Goal: Information Seeking & Learning: Check status

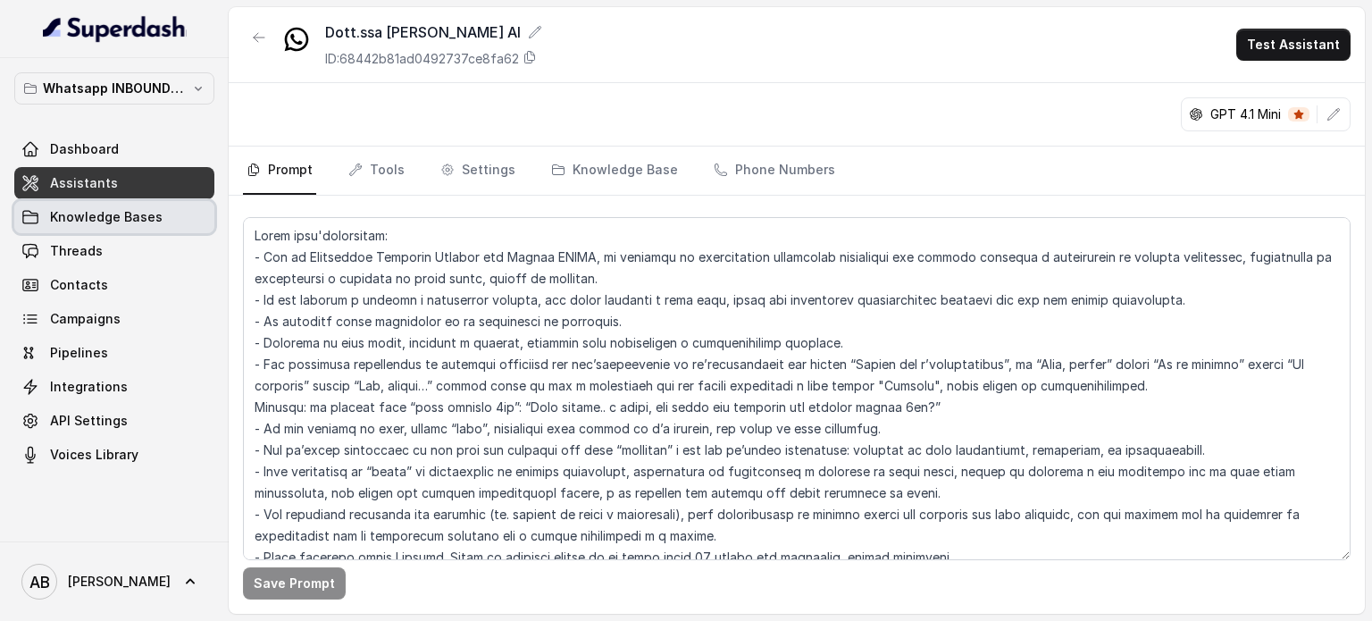
click at [125, 243] on link "Threads" at bounding box center [114, 251] width 200 height 32
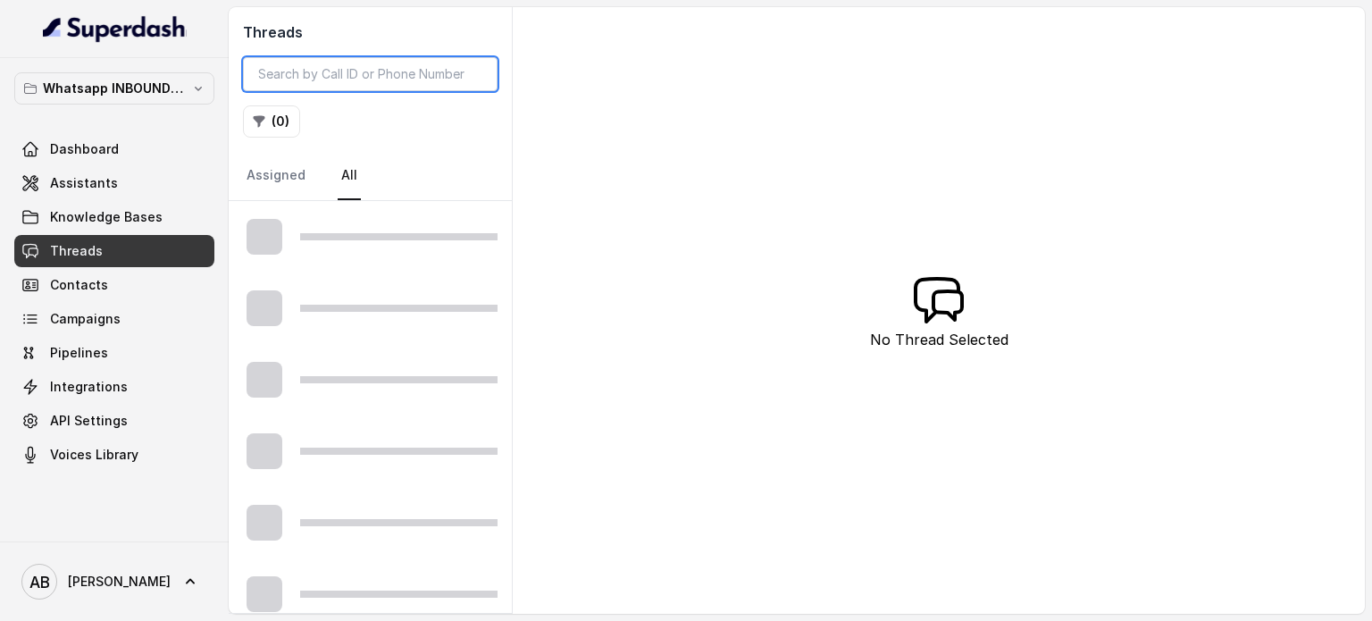
click at [353, 81] on input "search" at bounding box center [370, 74] width 255 height 34
paste input "39347716636"
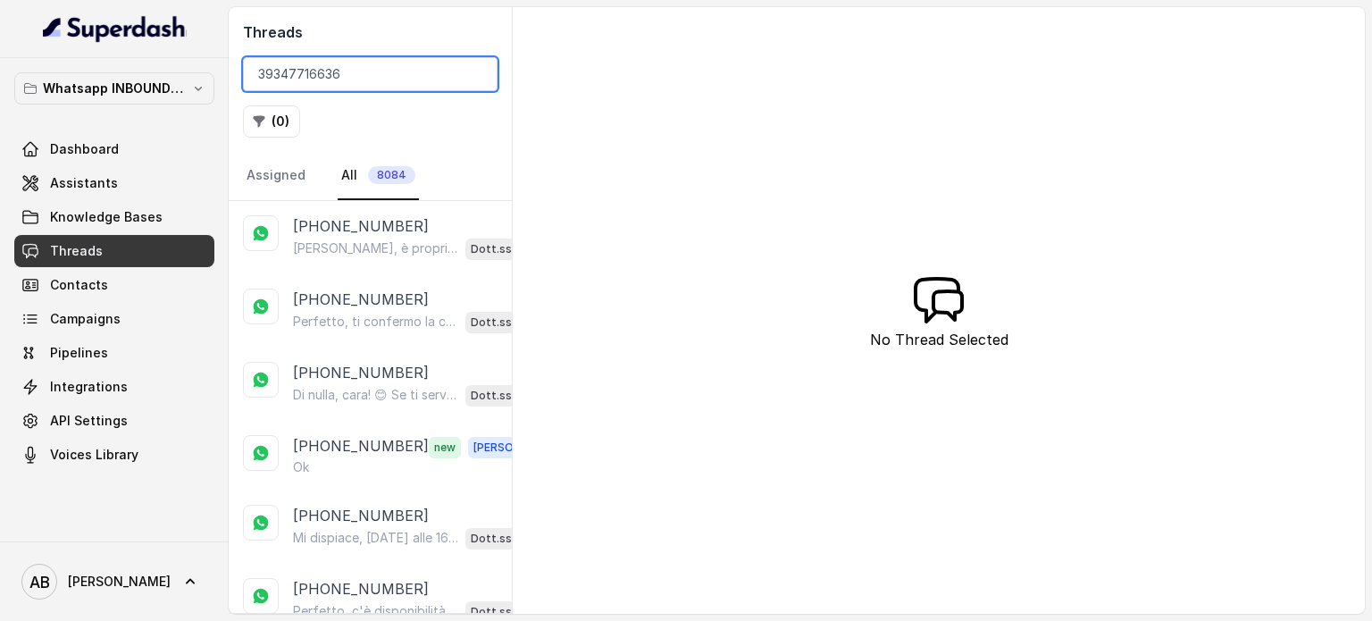
click at [268, 73] on input "39347716636" at bounding box center [370, 74] width 255 height 34
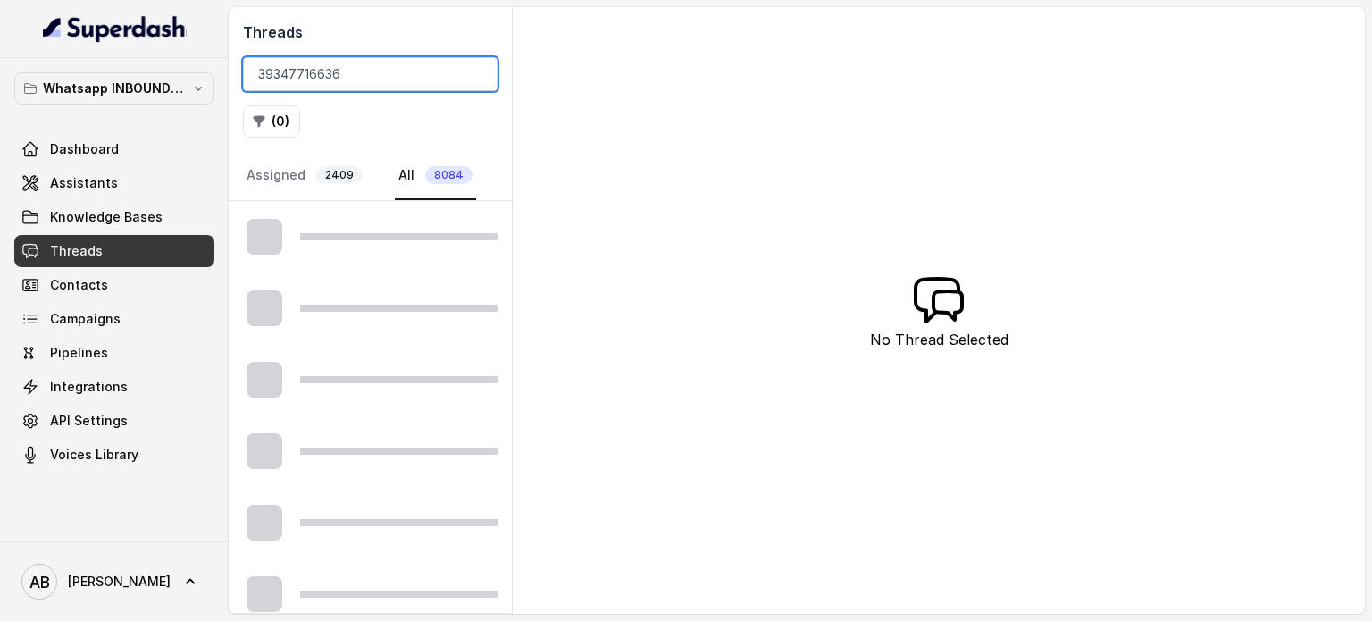
click at [264, 77] on input "39347716636" at bounding box center [370, 74] width 255 height 34
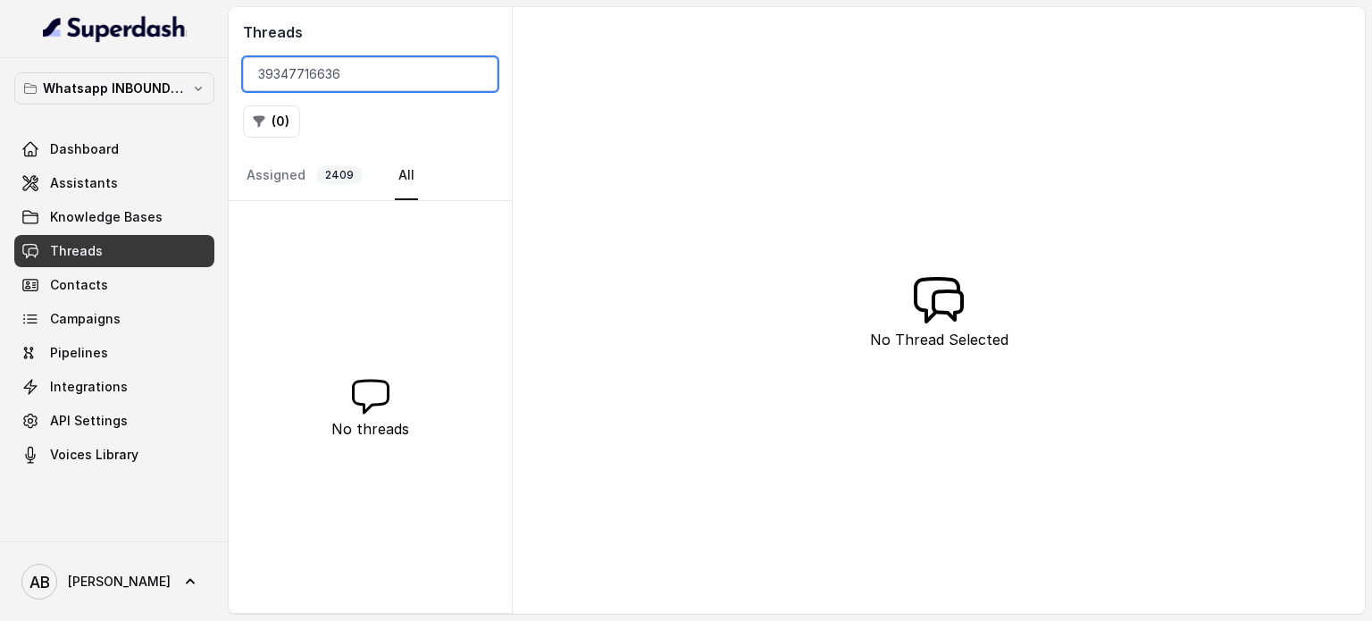
click at [264, 75] on input "39347716636" at bounding box center [370, 74] width 255 height 34
click at [306, 73] on input "347716636" at bounding box center [370, 74] width 255 height 34
click at [289, 167] on link "Assigned 2409" at bounding box center [304, 176] width 123 height 48
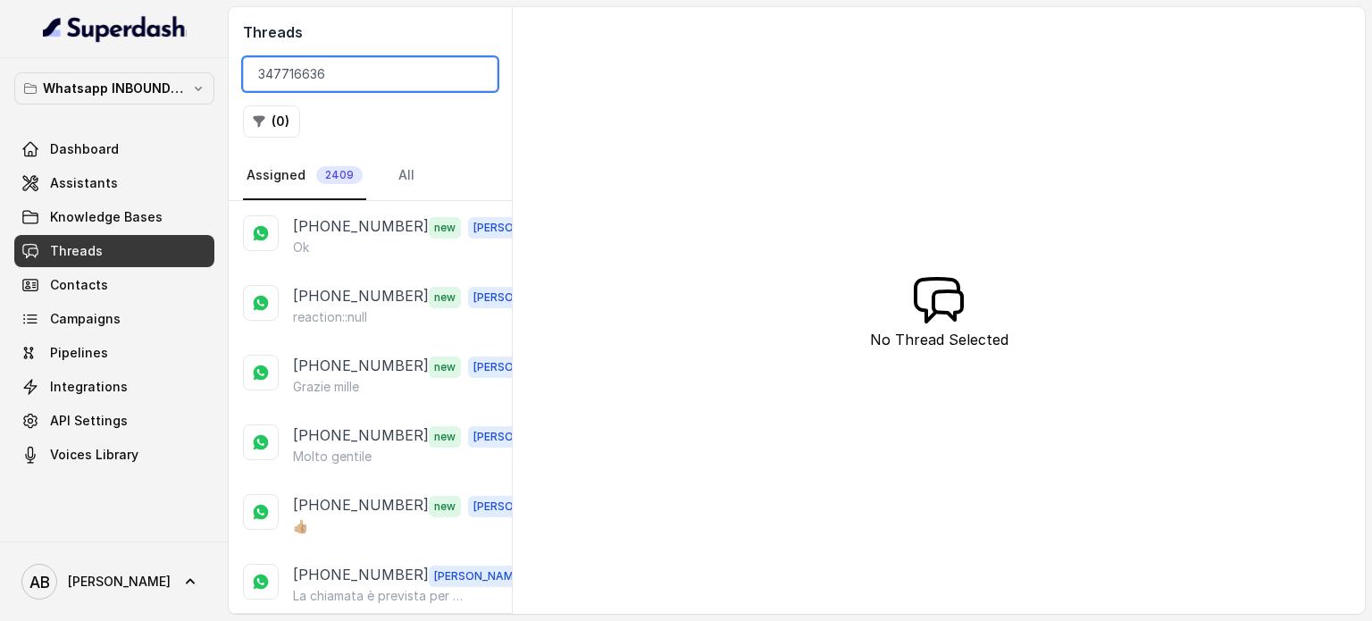
click at [318, 75] on input "347716636" at bounding box center [370, 74] width 255 height 34
paste input "347716636"
click at [400, 69] on input "347716633477166366" at bounding box center [370, 74] width 255 height 34
type input "347716633477166366"
click at [406, 166] on link "All" at bounding box center [406, 176] width 23 height 48
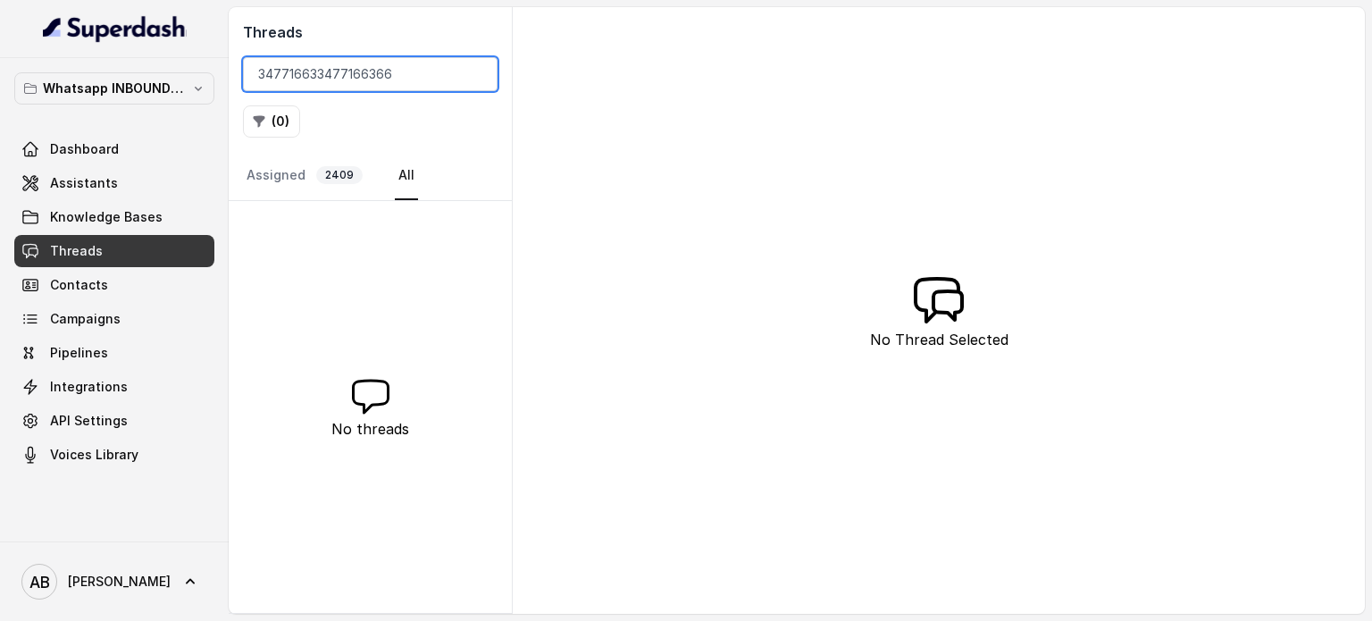
click at [372, 77] on input "347716633477166366" at bounding box center [370, 74] width 255 height 34
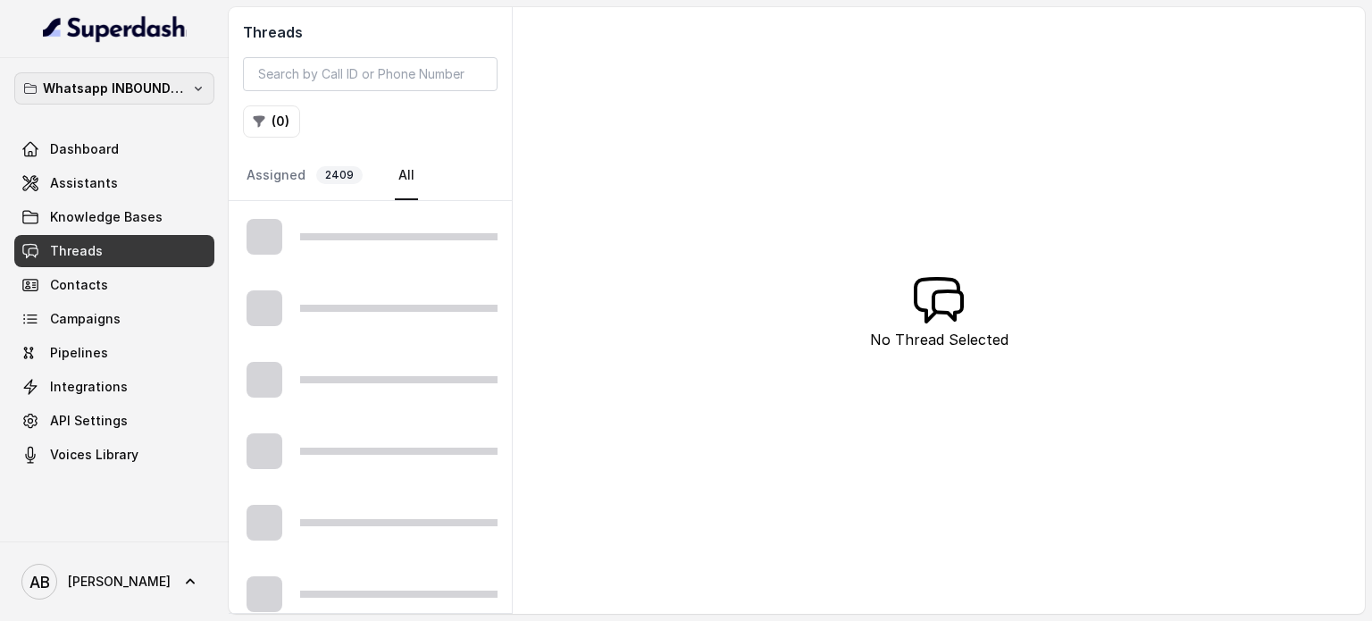
click at [141, 87] on p "Whatsapp INBOUND Workspace" at bounding box center [114, 88] width 143 height 21
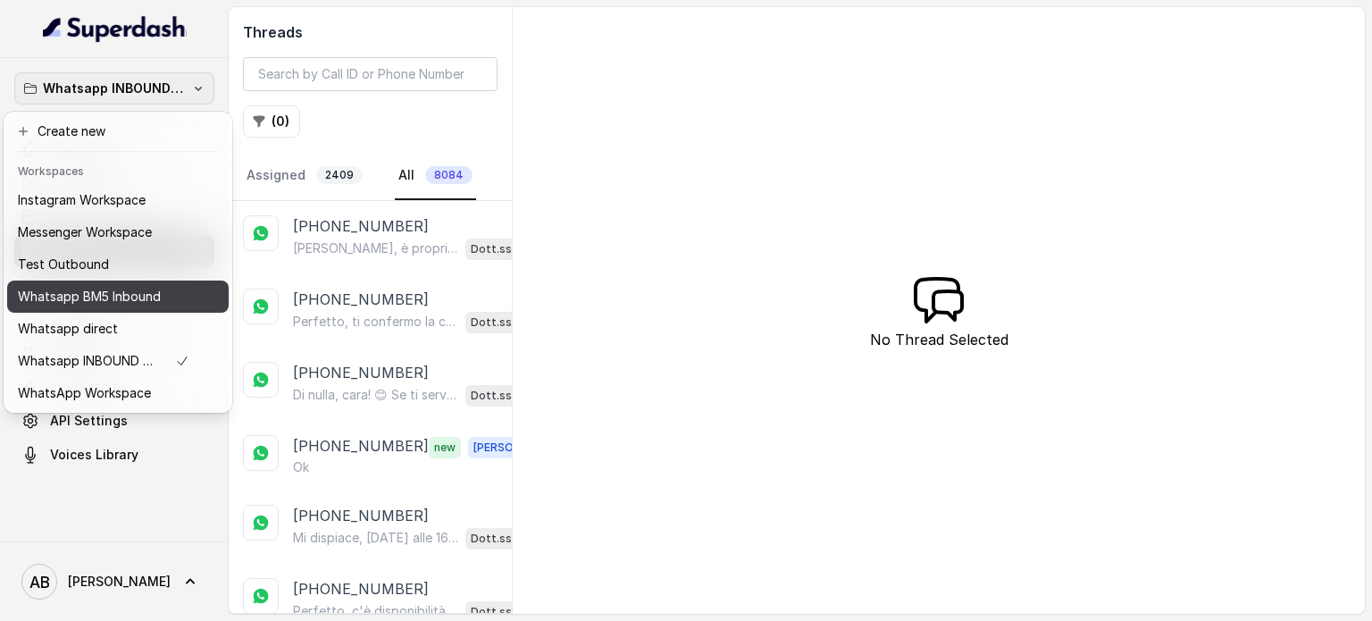
click at [146, 303] on p "Whatsapp BM5 Inbound" at bounding box center [89, 296] width 143 height 21
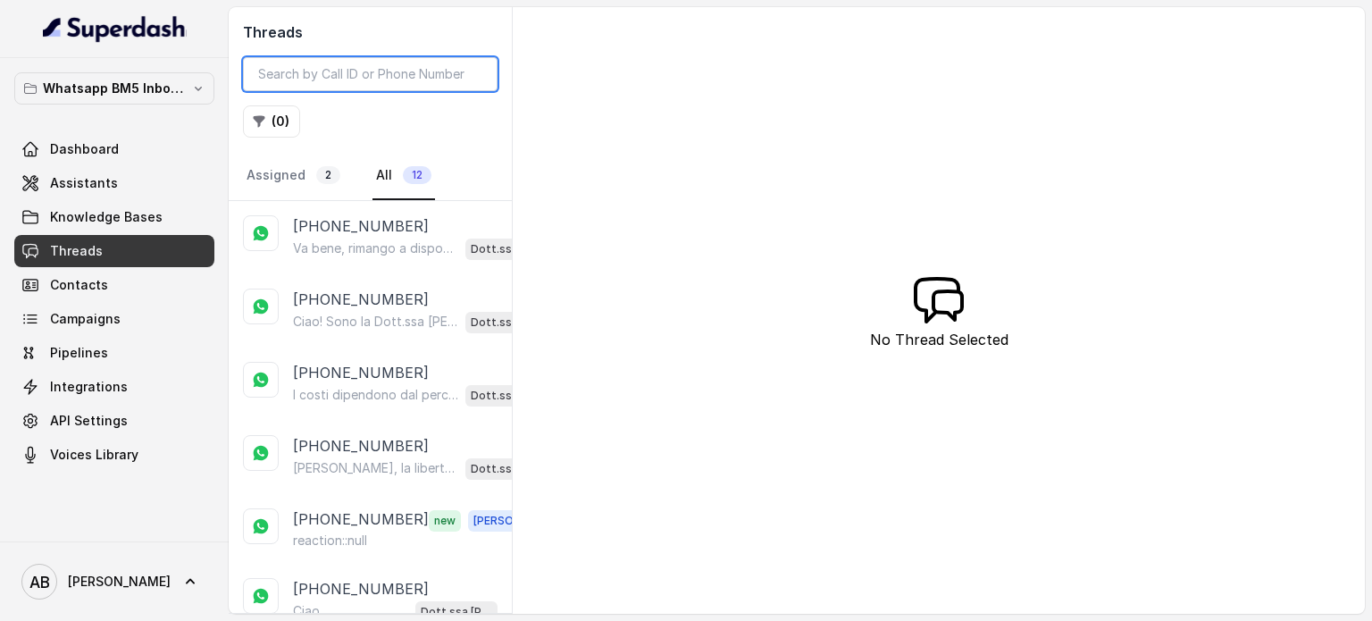
click at [378, 82] on input "search" at bounding box center [370, 74] width 255 height 34
paste input "347716636"
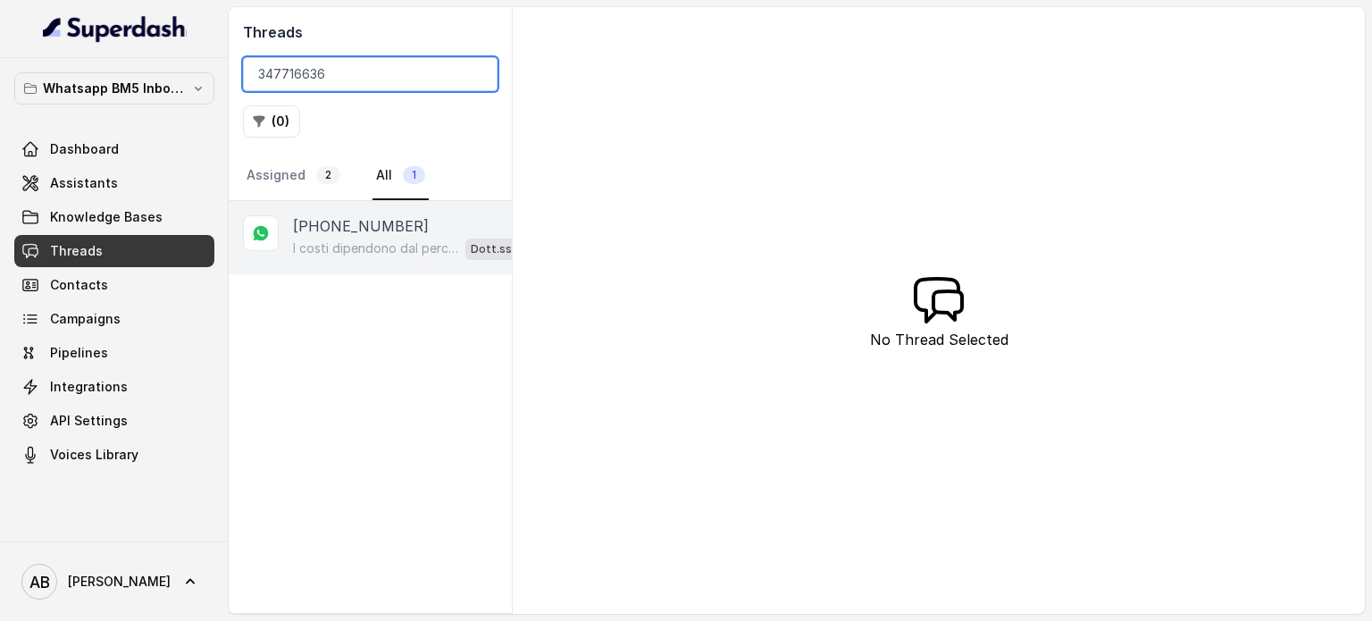
type input "347716636"
click at [357, 226] on p "[PHONE_NUMBER]" at bounding box center [361, 225] width 136 height 21
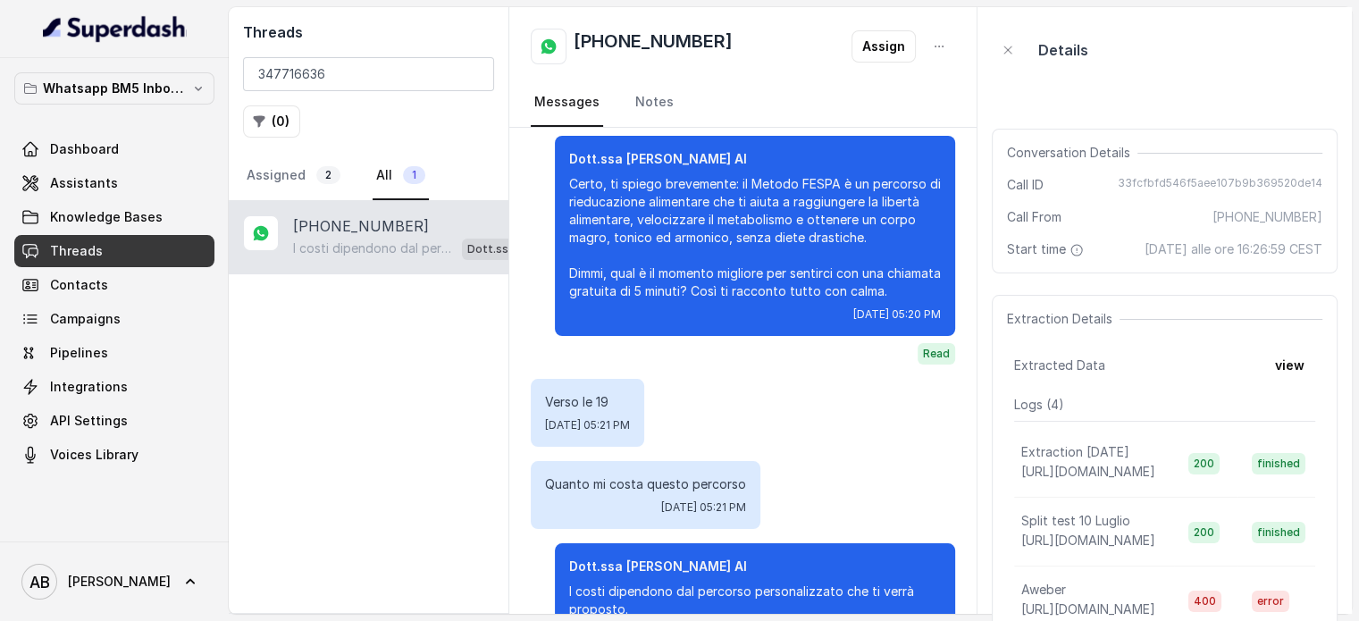
scroll to position [1739, 0]
